Goal: Go to known website: Access a specific website the user already knows

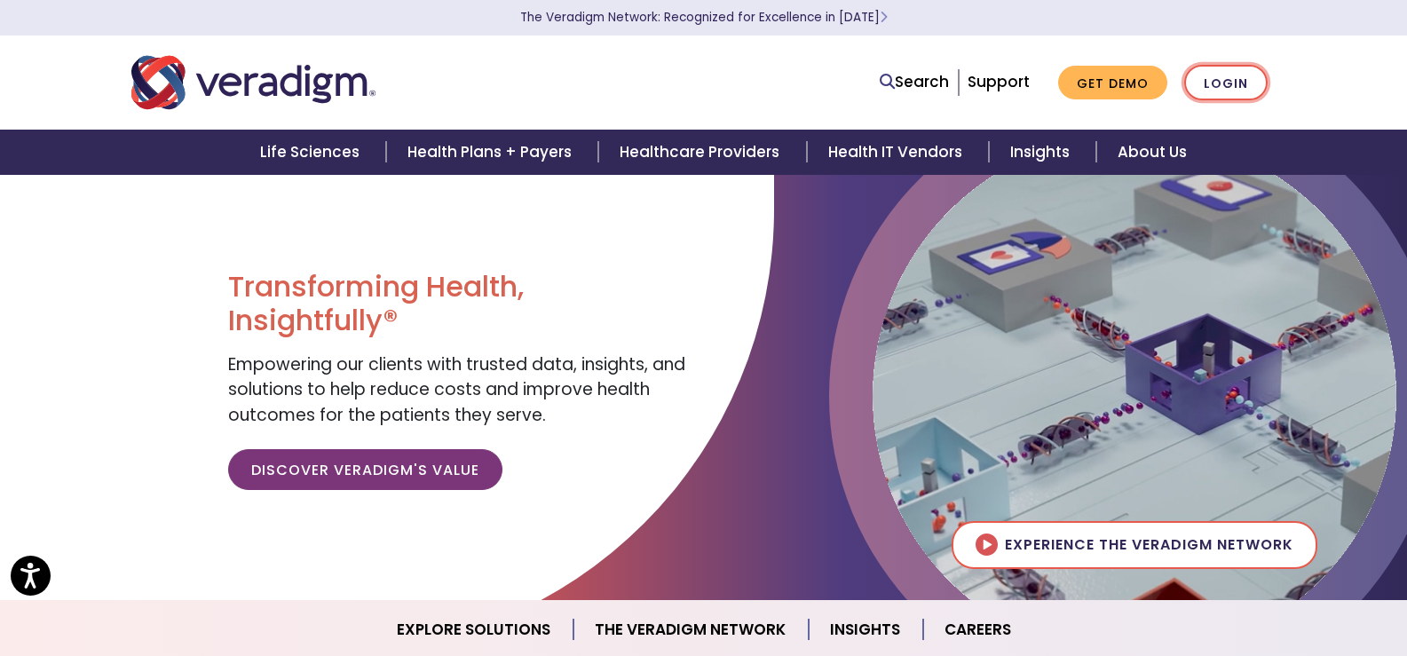
click at [1221, 90] on link "Login" at bounding box center [1225, 83] width 83 height 36
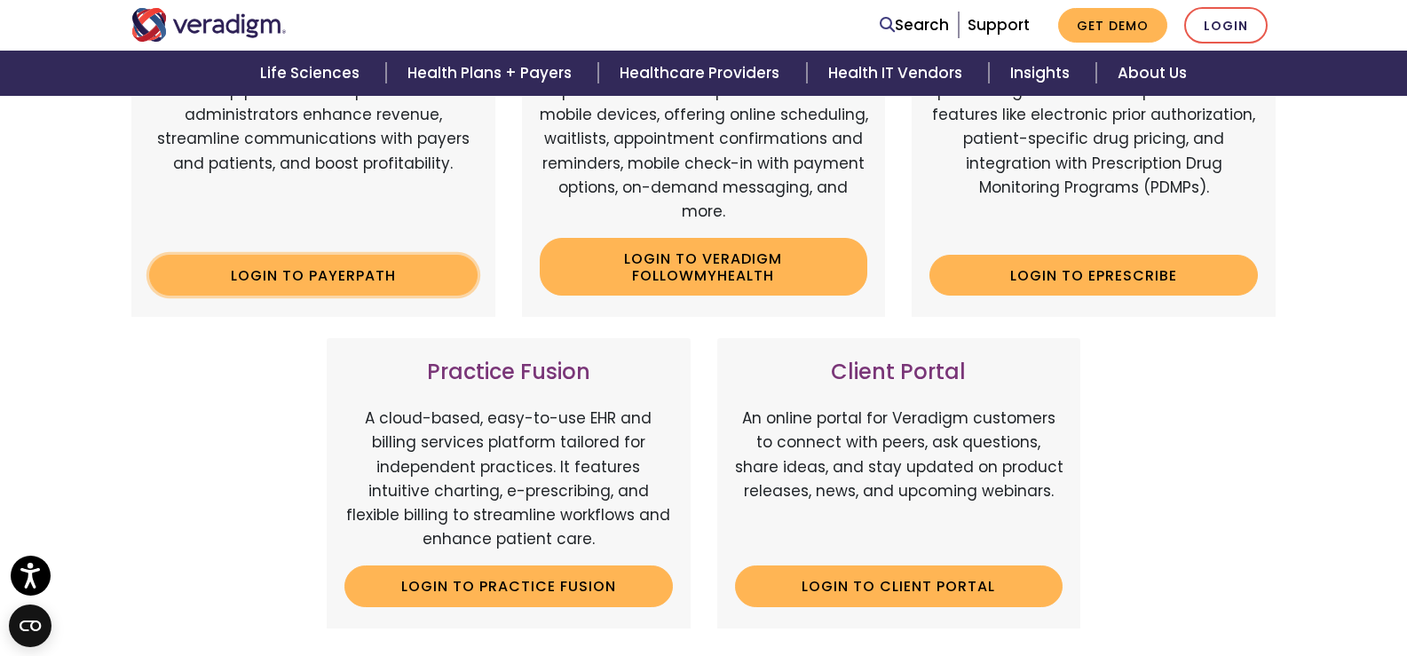
scroll to position [444, 0]
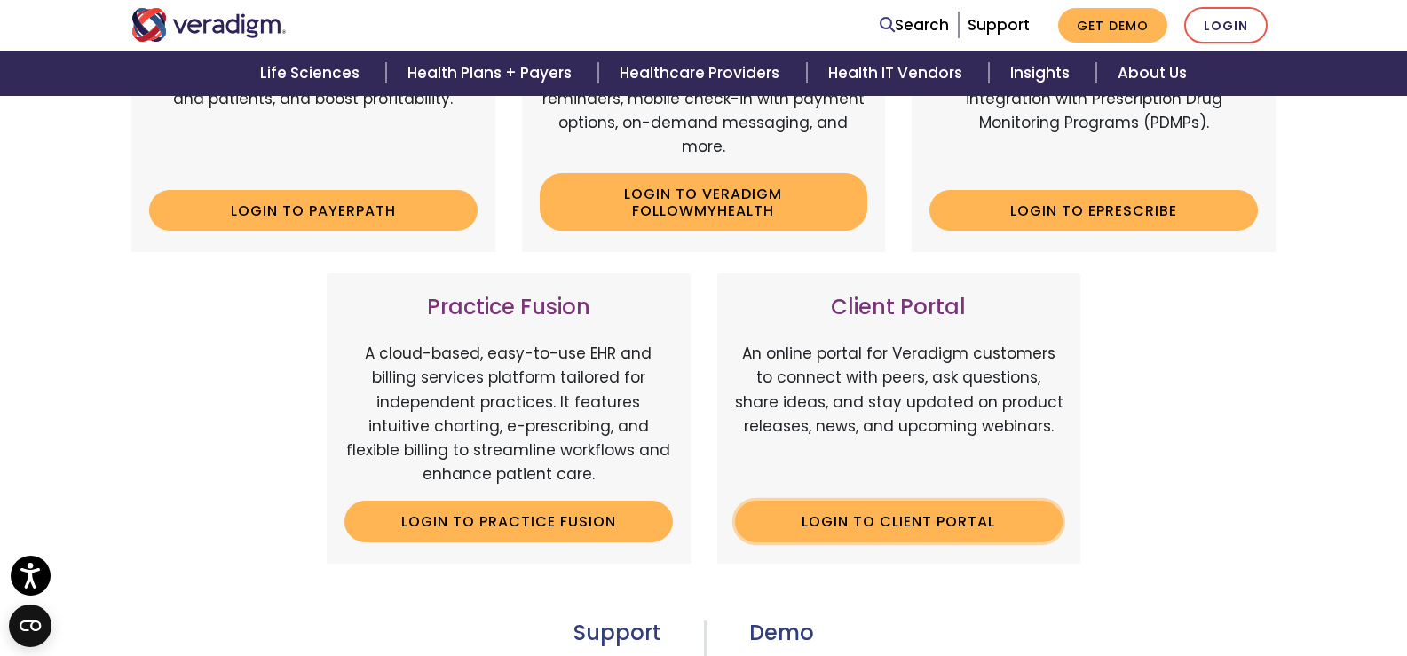
click at [859, 503] on link "Login to Client Portal" at bounding box center [899, 521] width 328 height 41
click at [1005, 528] on link "Login to Client Portal" at bounding box center [899, 521] width 328 height 41
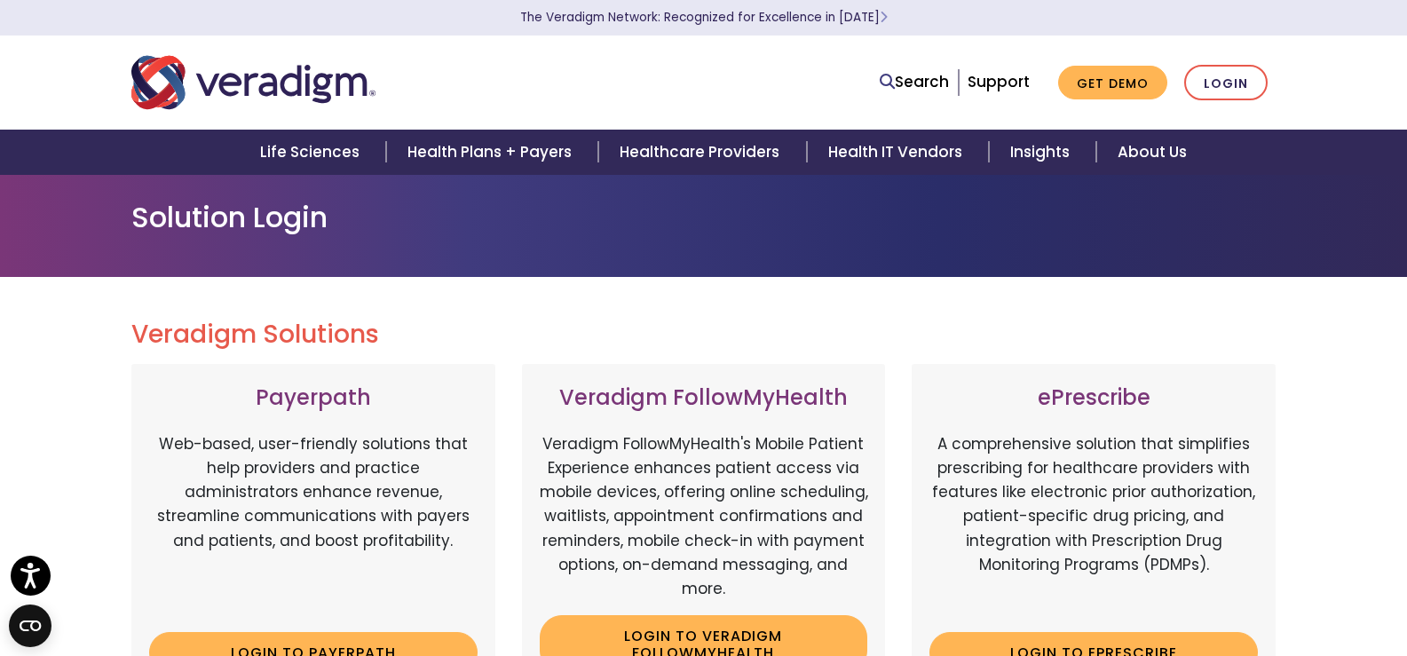
scroll to position [0, 0]
